Goal: Transaction & Acquisition: Purchase product/service

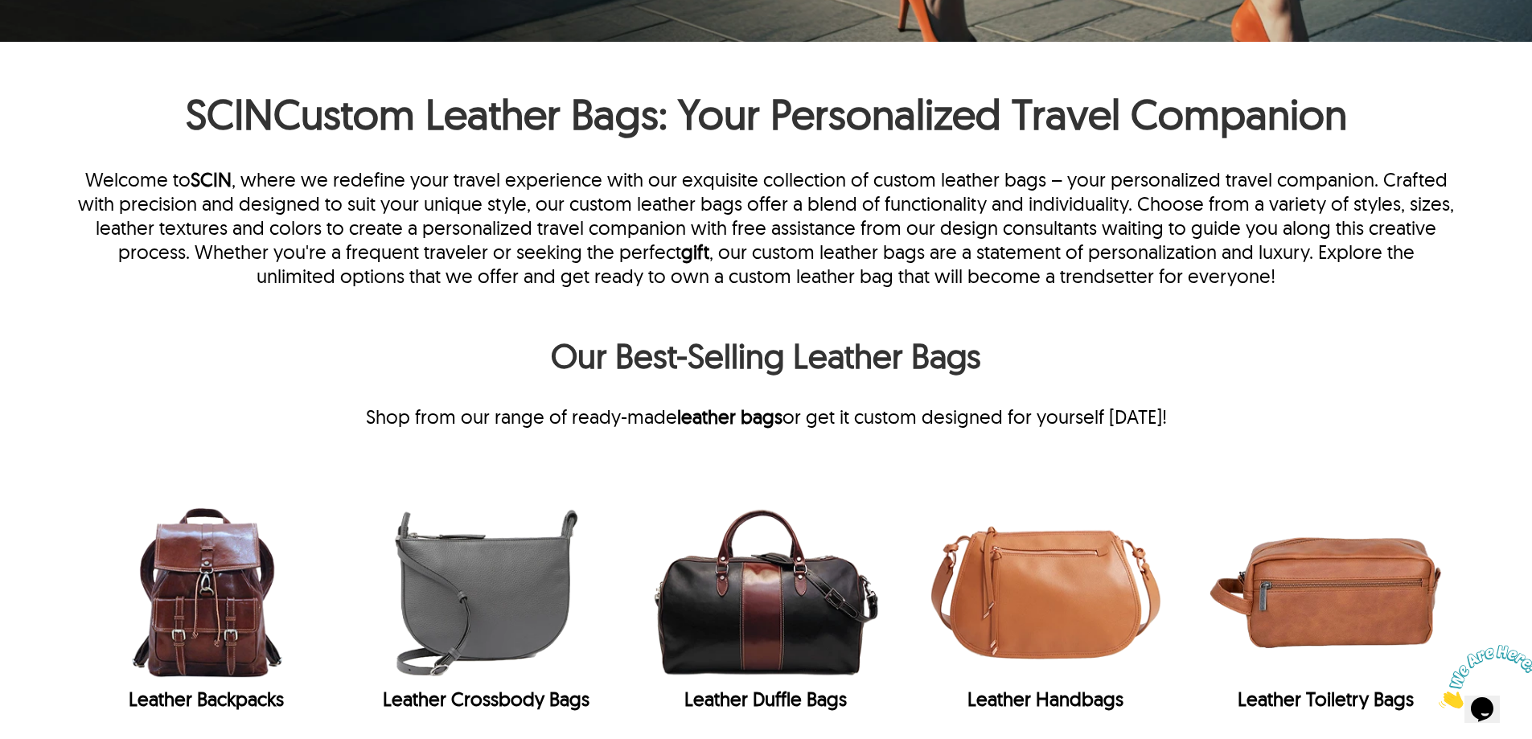
scroll to position [563, 0]
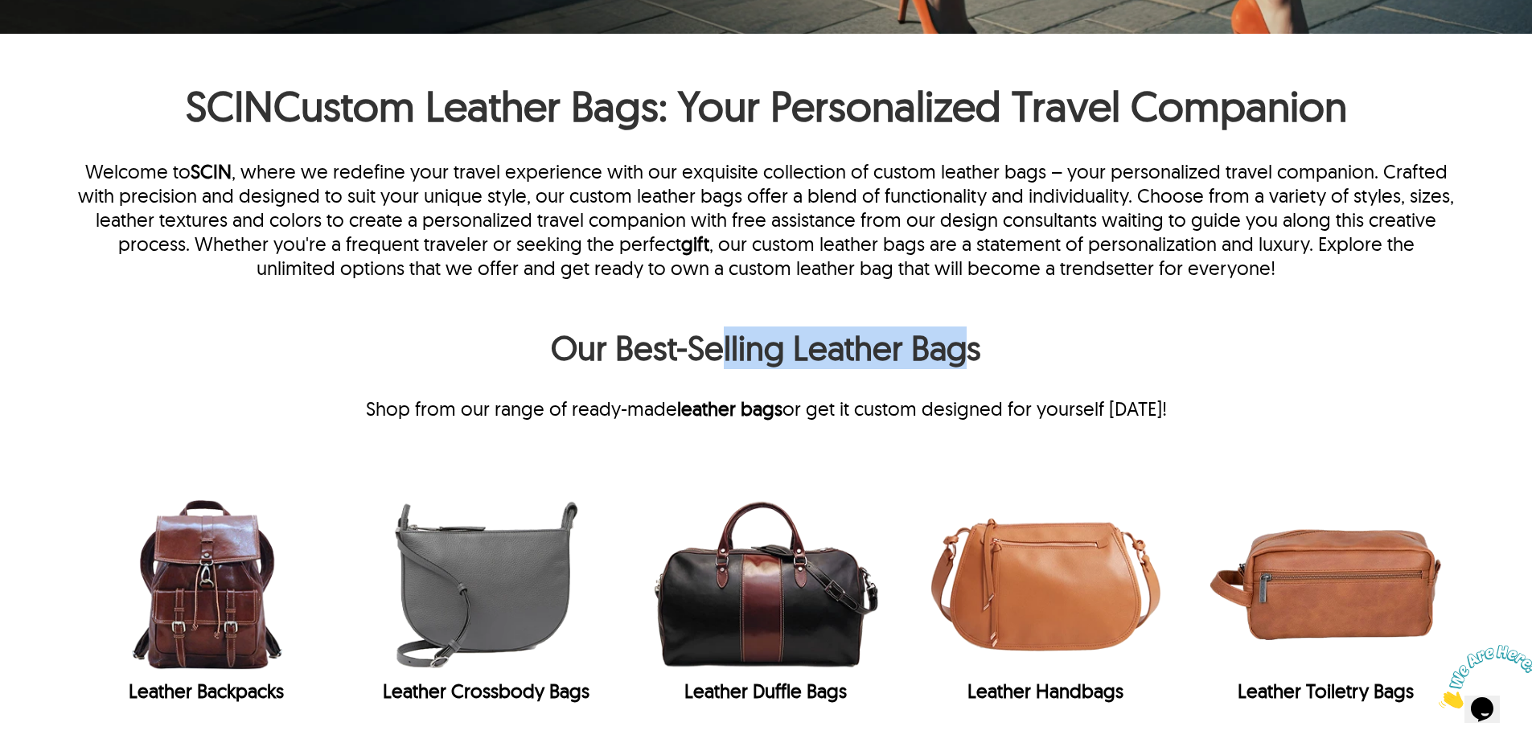
drag, startPoint x: 717, startPoint y: 340, endPoint x: 958, endPoint y: 346, distance: 240.5
click at [958, 346] on h2 "Our Best-Selling Leather Bags" at bounding box center [765, 352] width 1379 height 51
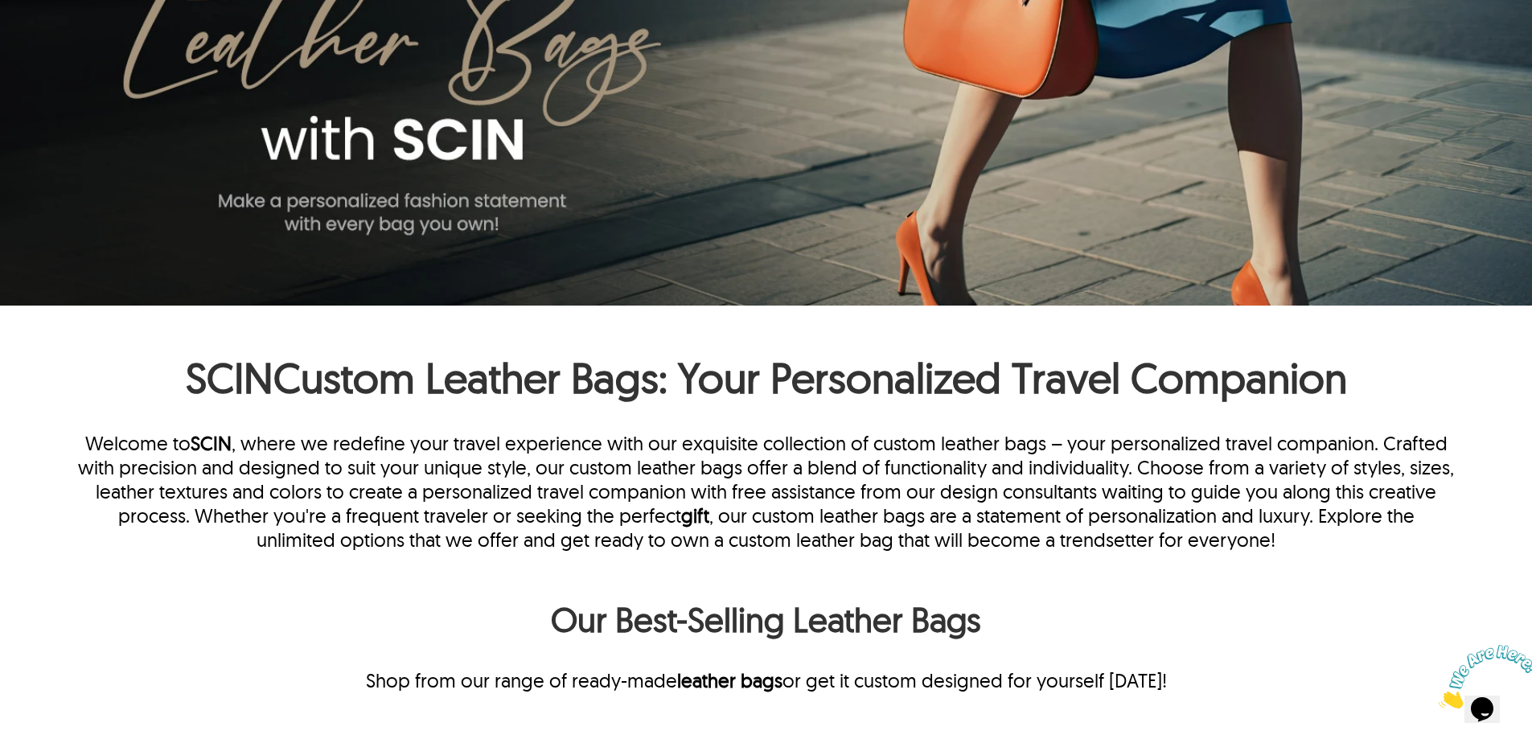
scroll to position [483, 0]
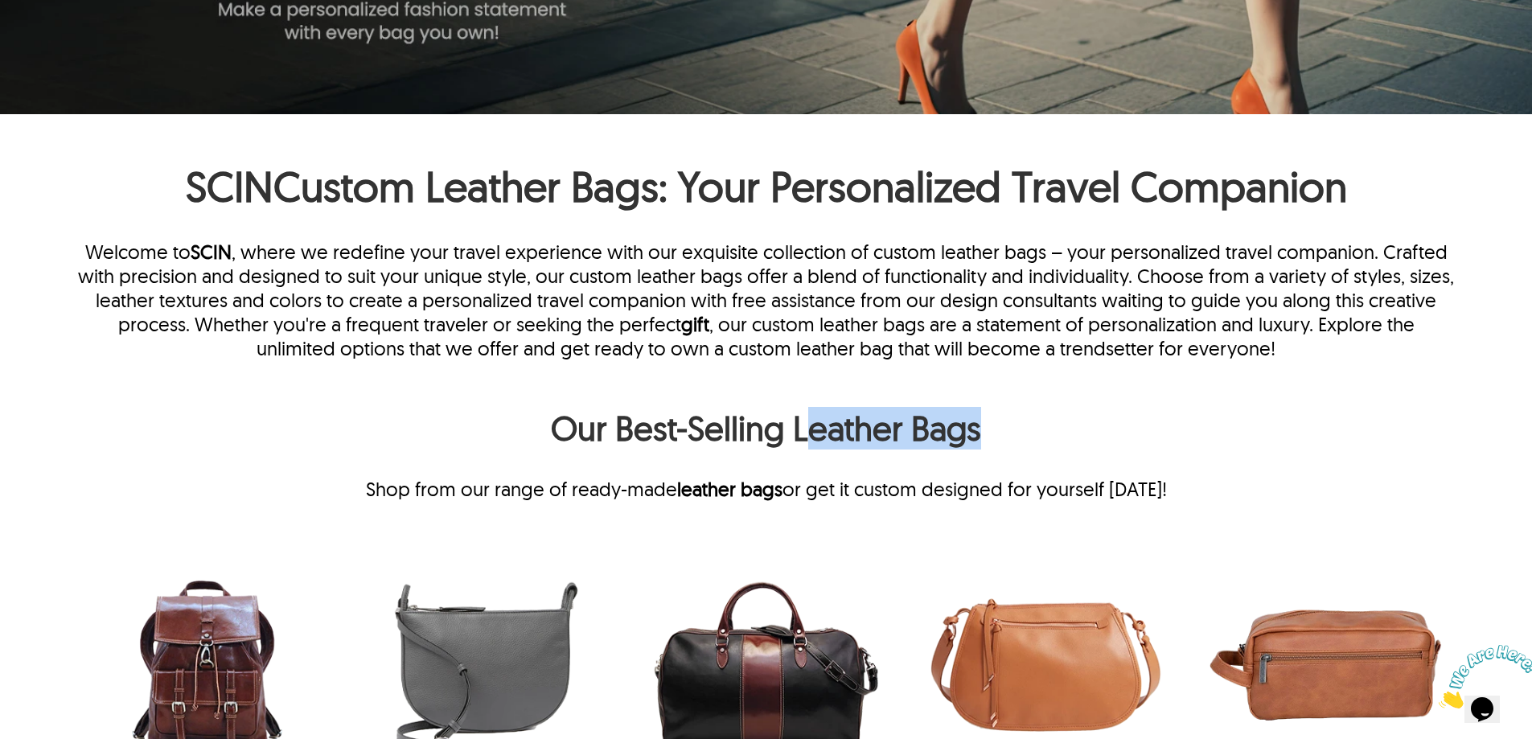
drag, startPoint x: 801, startPoint y: 421, endPoint x: 1012, endPoint y: 421, distance: 210.7
click at [1012, 421] on h2 "Our Best-Selling Leather Bags" at bounding box center [765, 432] width 1379 height 51
click at [844, 440] on h2 "Our Best-Selling Leather Bags" at bounding box center [765, 432] width 1379 height 51
drag, startPoint x: 797, startPoint y: 429, endPoint x: 992, endPoint y: 425, distance: 194.7
click at [992, 425] on h2 "Our Best-Selling Leather Bags" at bounding box center [765, 432] width 1379 height 51
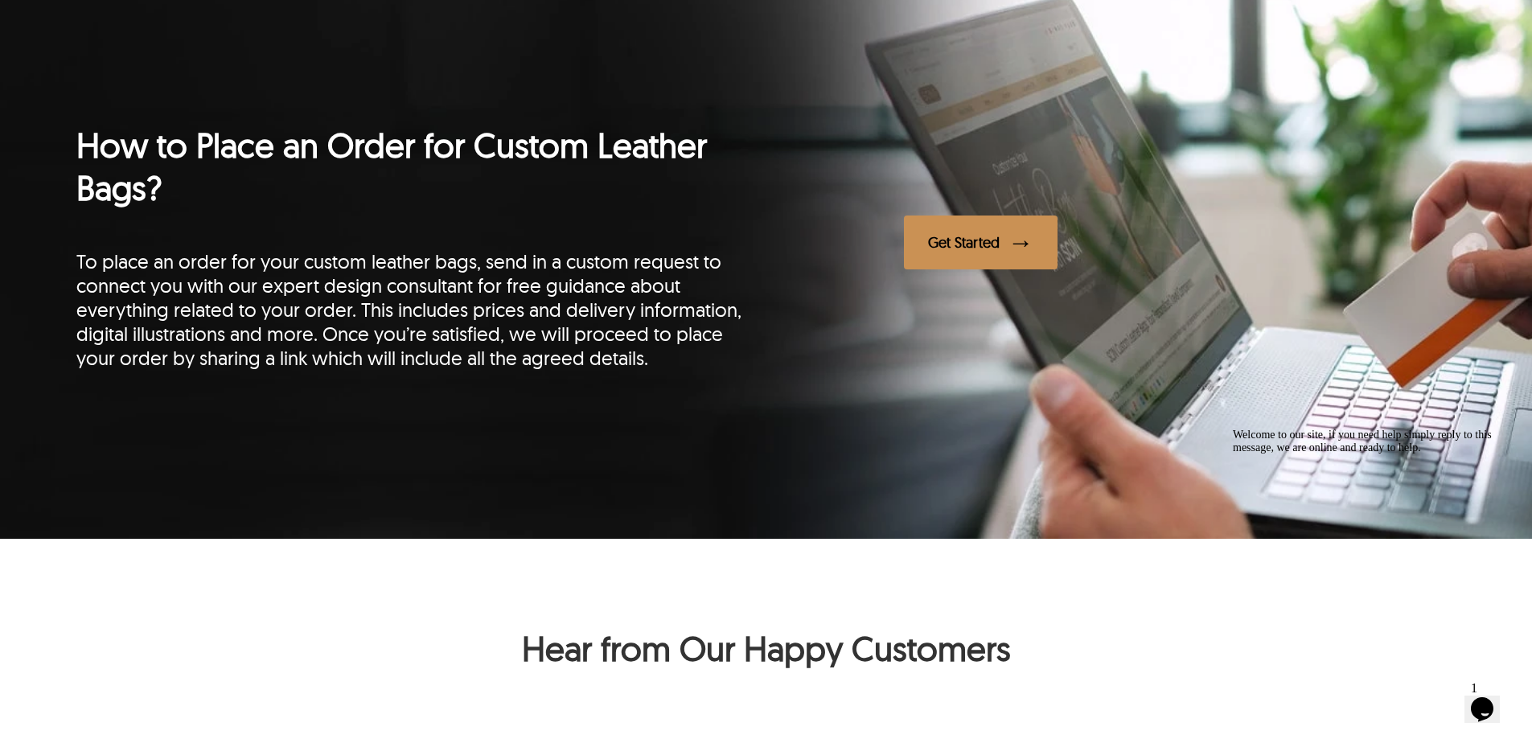
scroll to position [2172, 0]
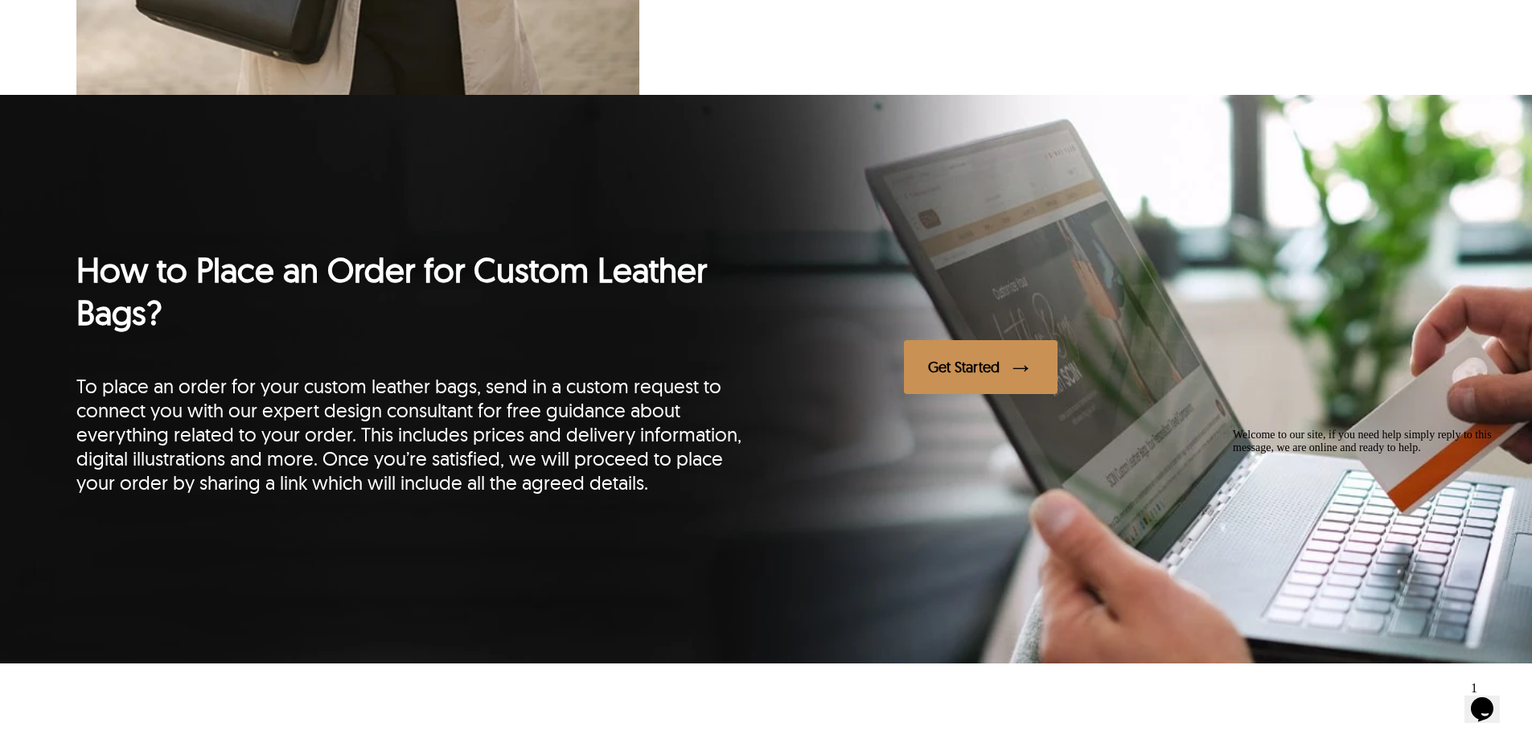
click at [960, 376] on div "Get Started" at bounding box center [964, 367] width 72 height 18
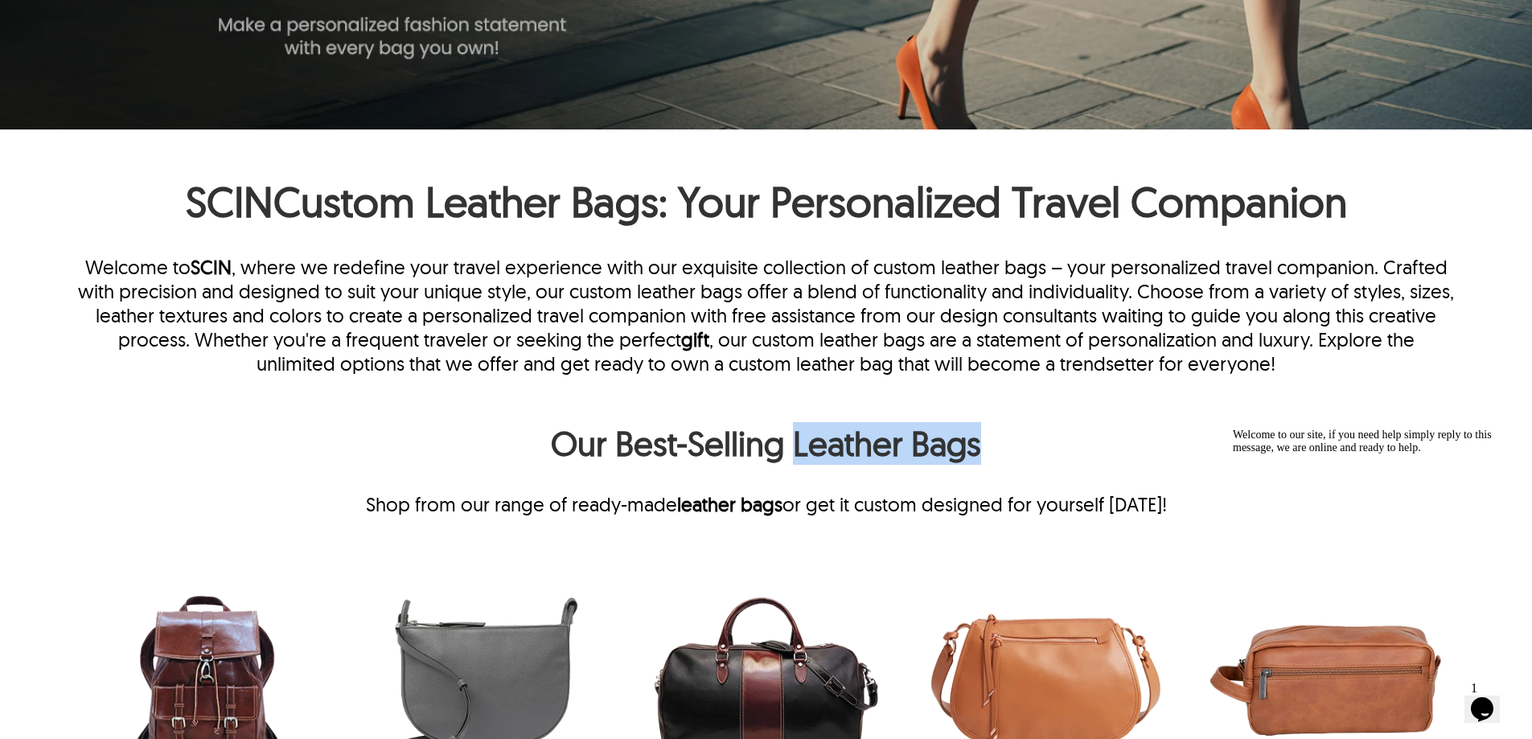
scroll to position [483, 0]
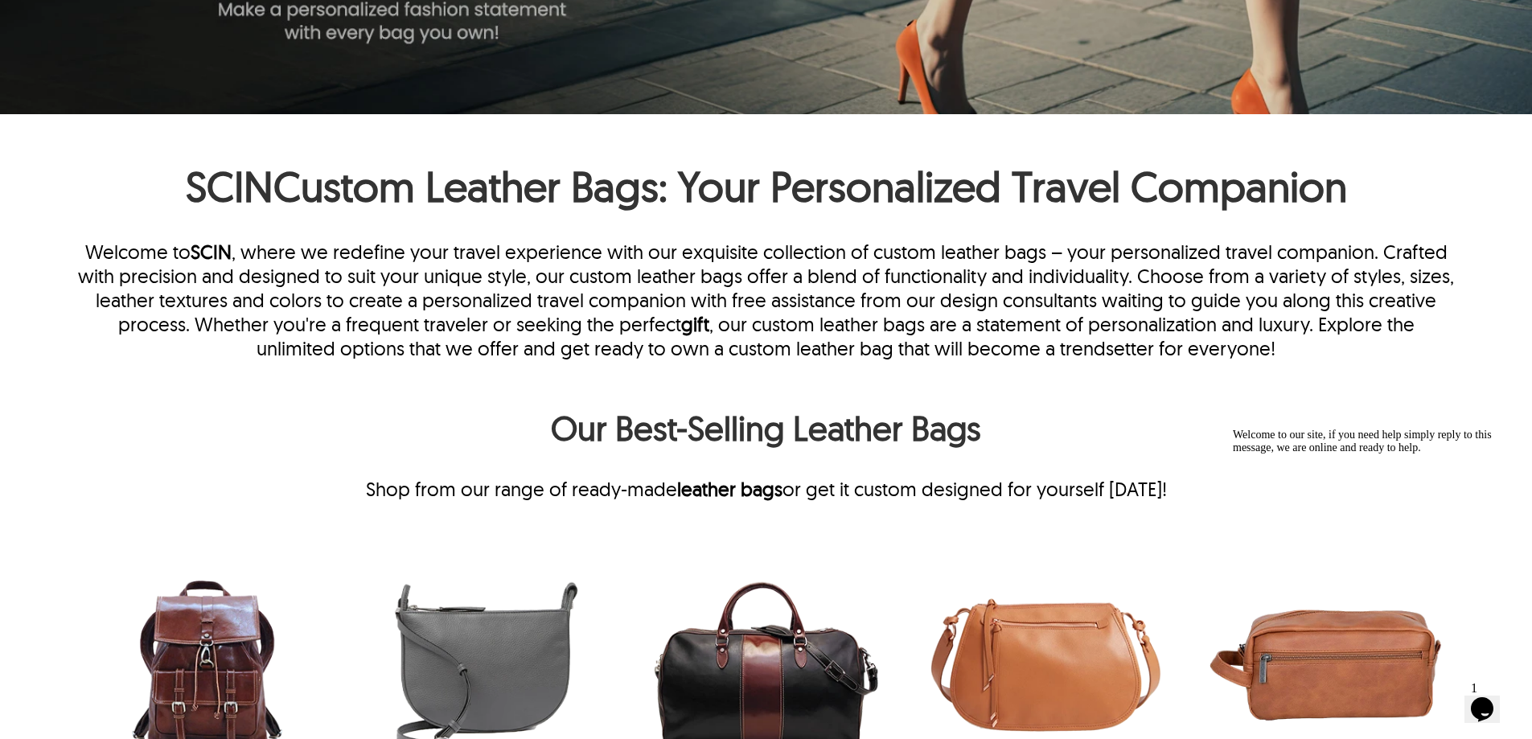
click at [329, 261] on p "Welcome to SCIN , where we redefine your travel experience with our exquisite c…" at bounding box center [765, 300] width 1379 height 121
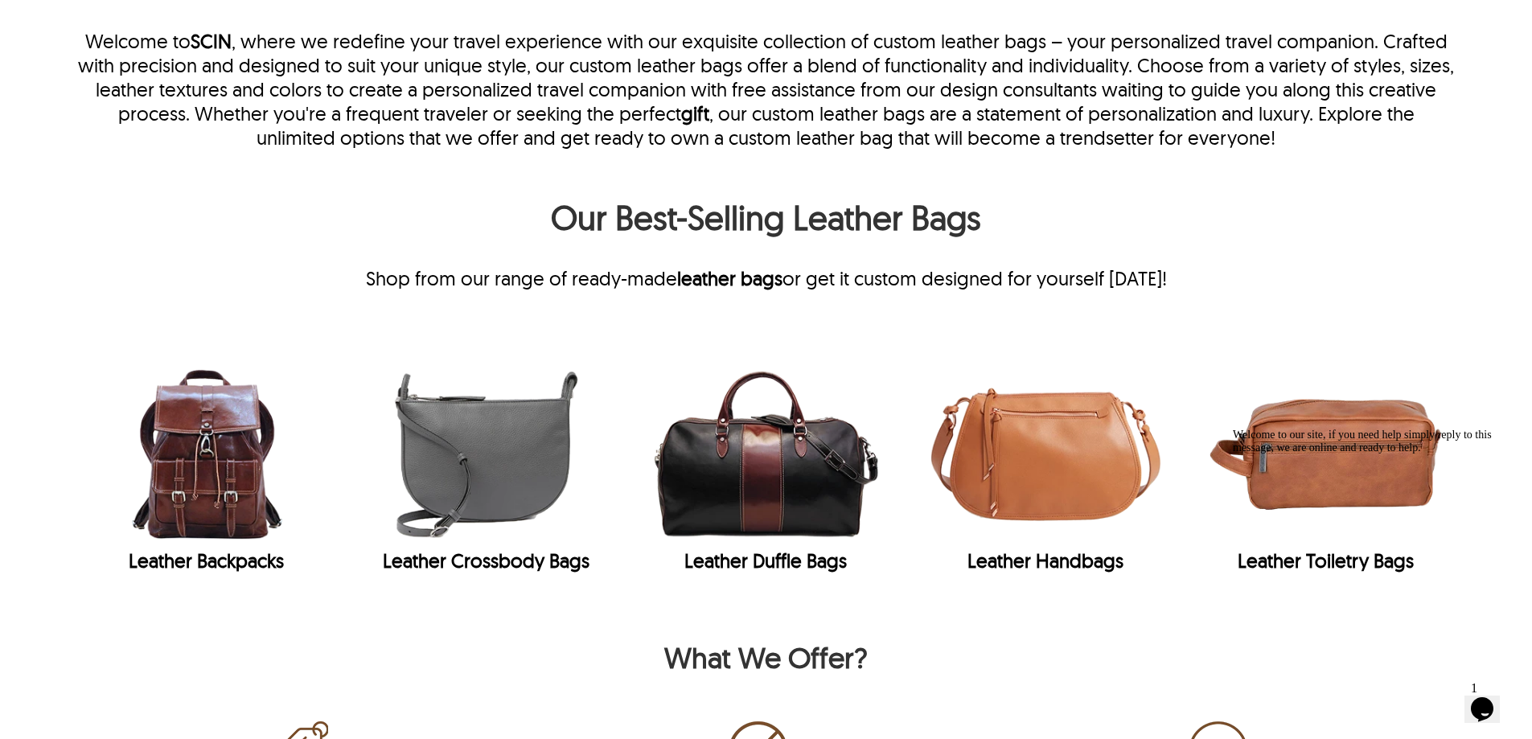
scroll to position [965, 0]
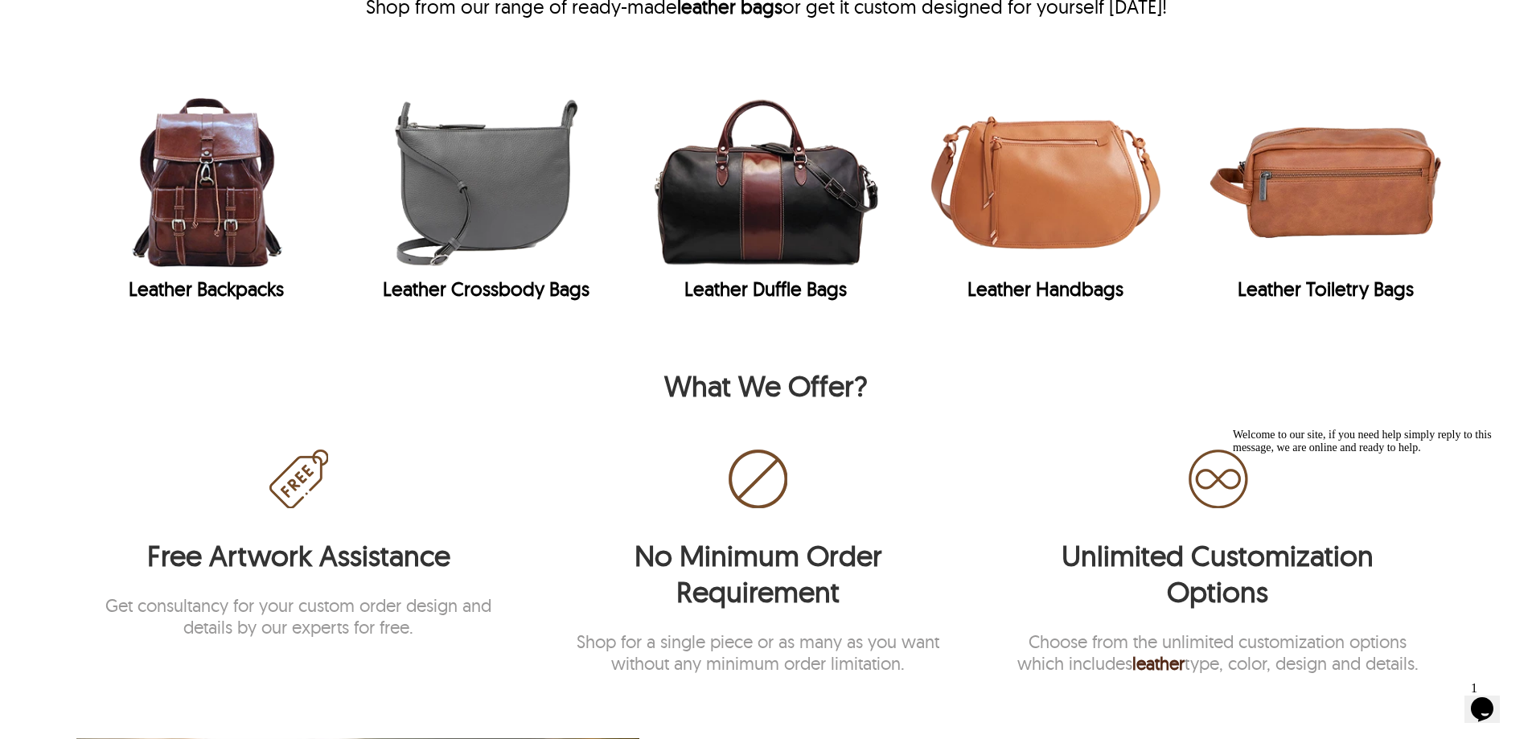
click at [188, 277] on div "Leather Backpacks" at bounding box center [206, 289] width 260 height 24
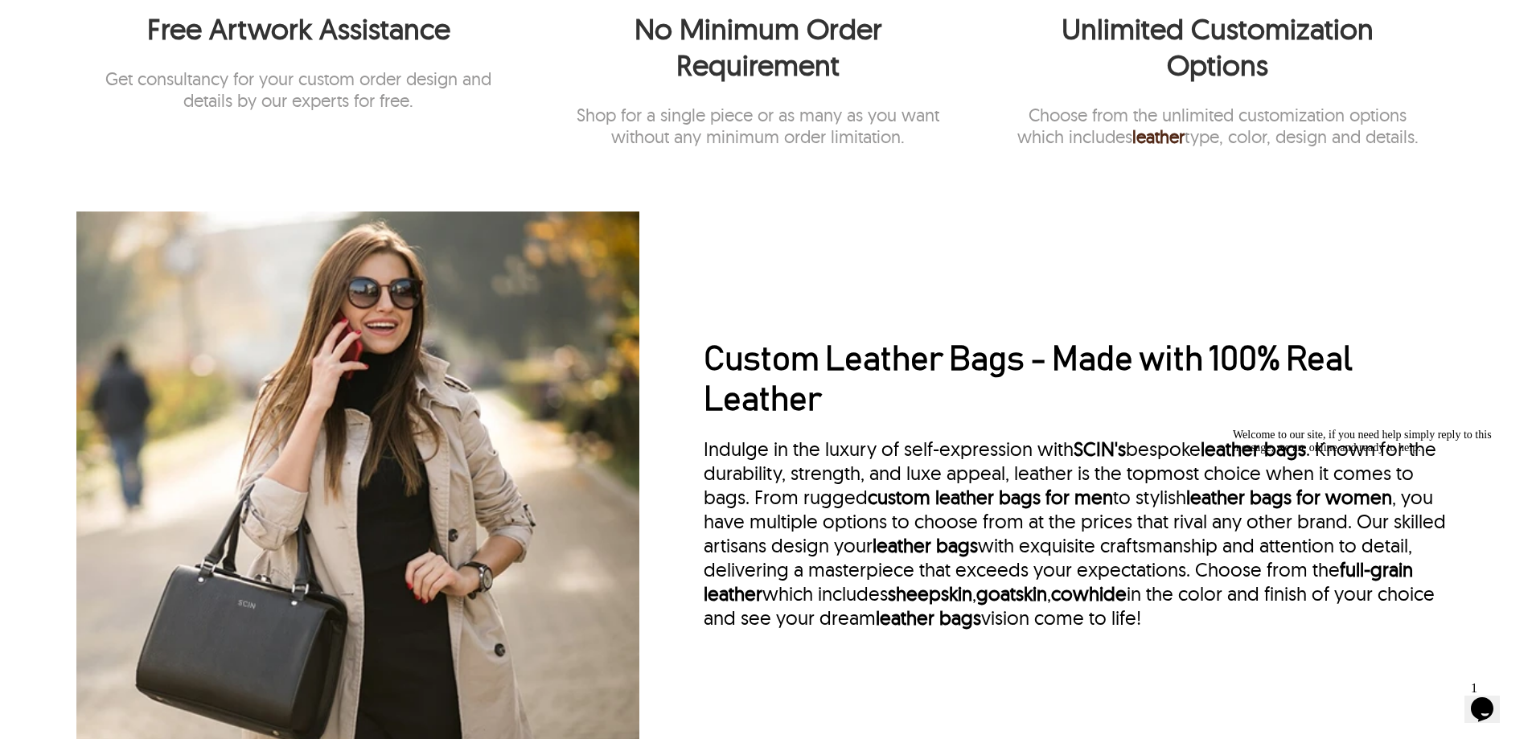
scroll to position [1609, 0]
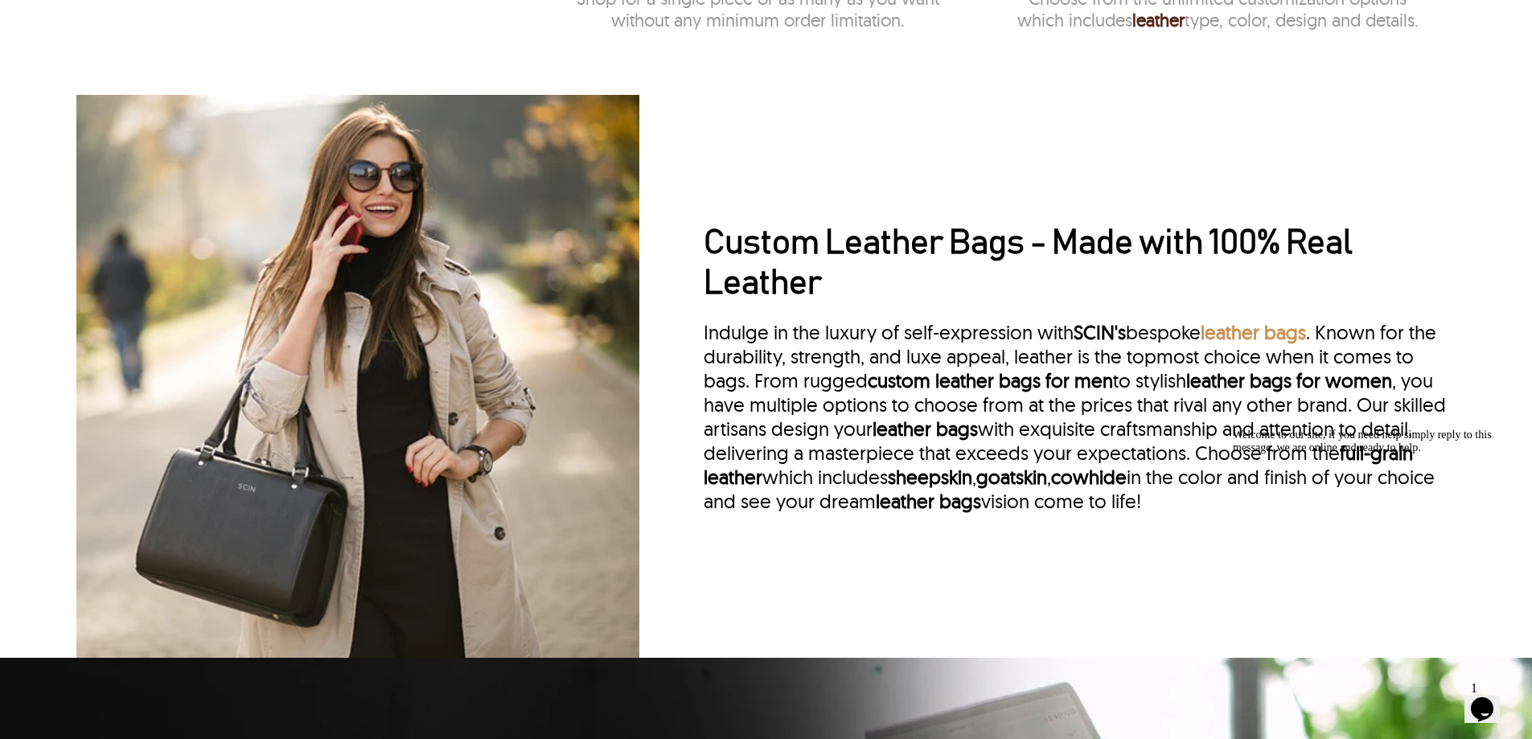
click at [1280, 338] on link "leather bags" at bounding box center [1253, 332] width 105 height 24
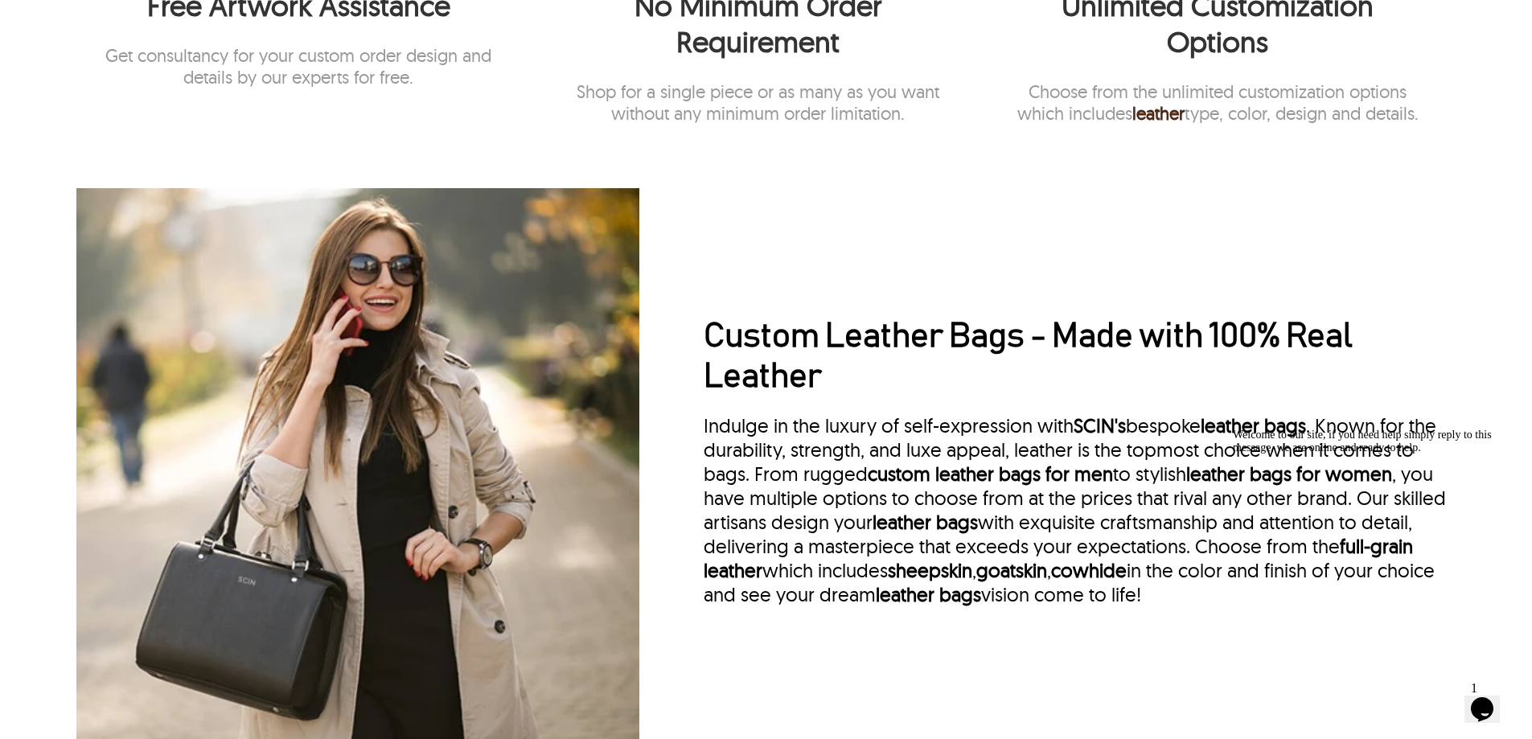
scroll to position [1689, 0]
